Goal: Navigation & Orientation: Find specific page/section

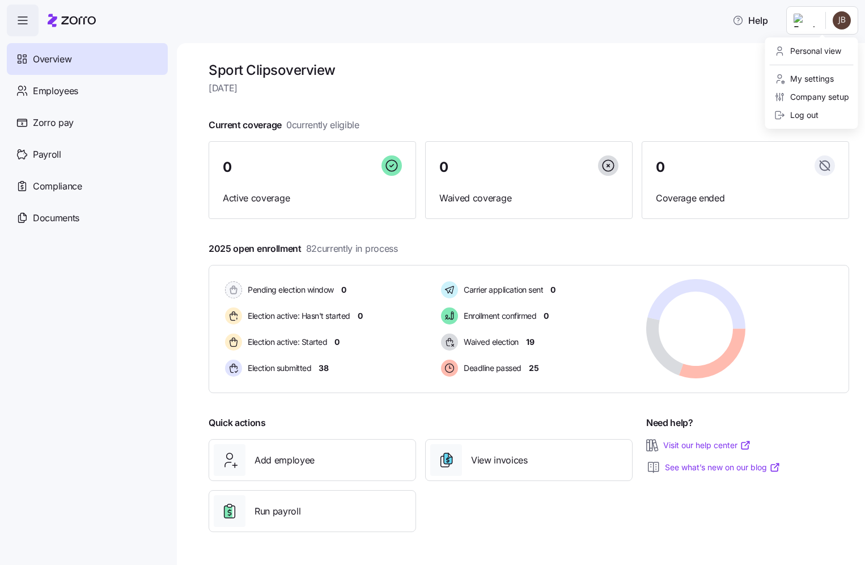
click at [839, 23] on html "Help Overview Employees Zorro pay Payroll Compliance Documents Sport Clips over…" at bounding box center [432, 279] width 865 height 558
click at [794, 111] on div "Log out" at bounding box center [797, 115] width 44 height 12
